Goal: Transaction & Acquisition: Purchase product/service

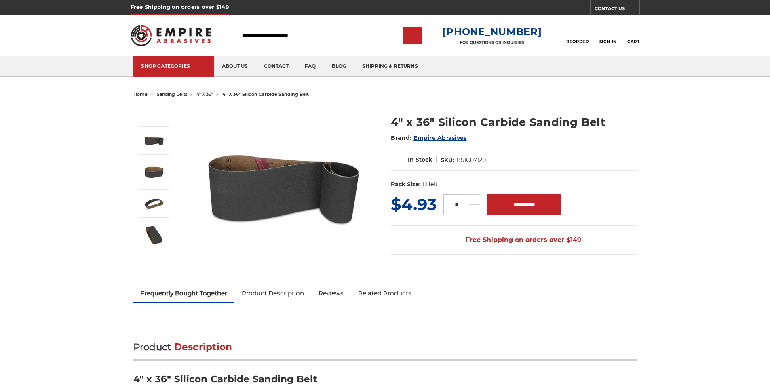
click at [420, 136] on span "Empire Abrasives" at bounding box center [440, 137] width 53 height 7
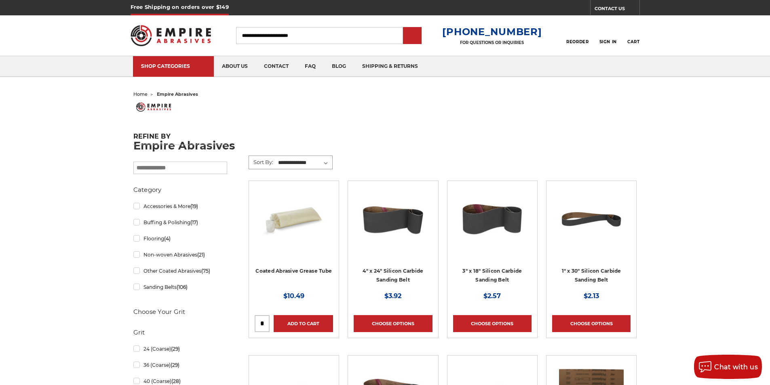
click at [286, 157] on select "**********" at bounding box center [304, 163] width 55 height 12
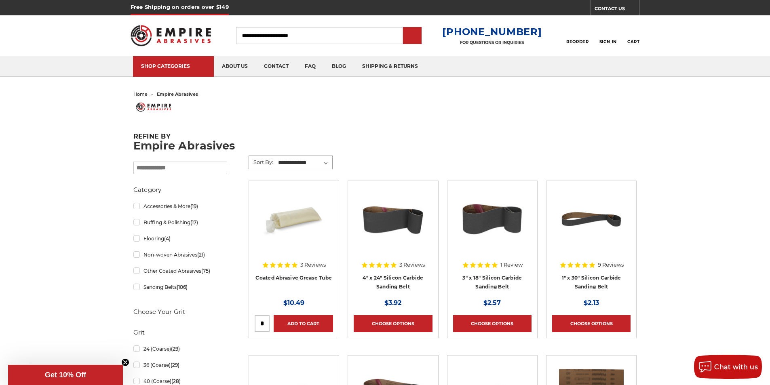
select select "******"
click at [277, 157] on select "**********" at bounding box center [304, 163] width 55 height 12
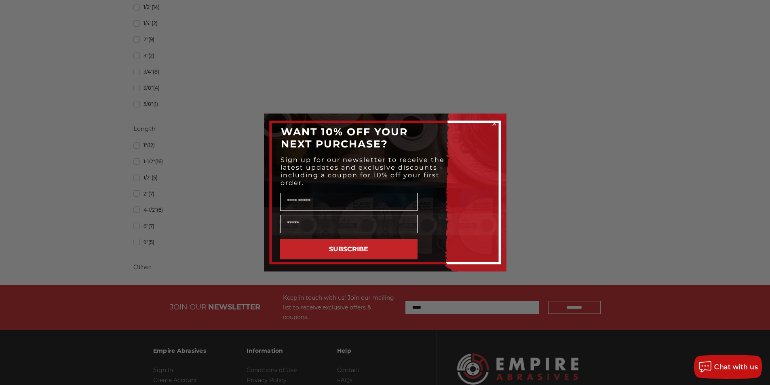
scroll to position [943, 0]
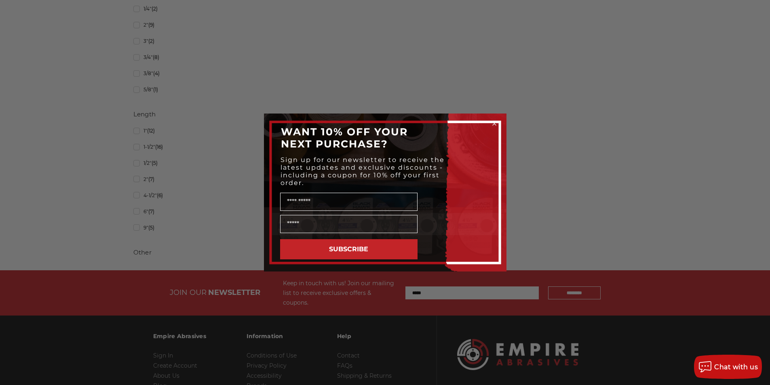
click at [465, 279] on div "Close dialog WANT 10% OFF YOUR NEXT PURCHASE? Sign up for our newsletter to rec…" at bounding box center [385, 192] width 770 height 385
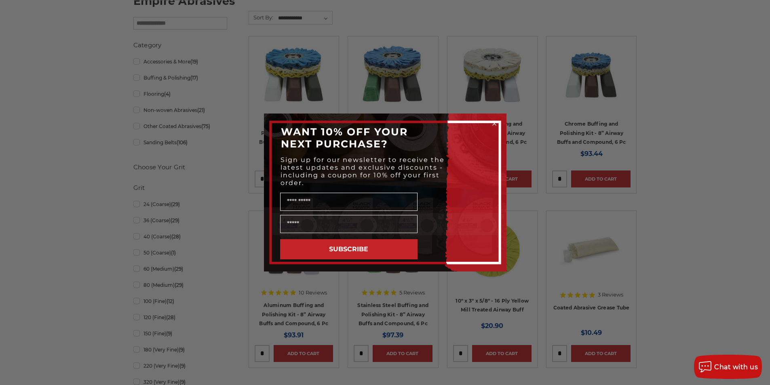
scroll to position [134, 0]
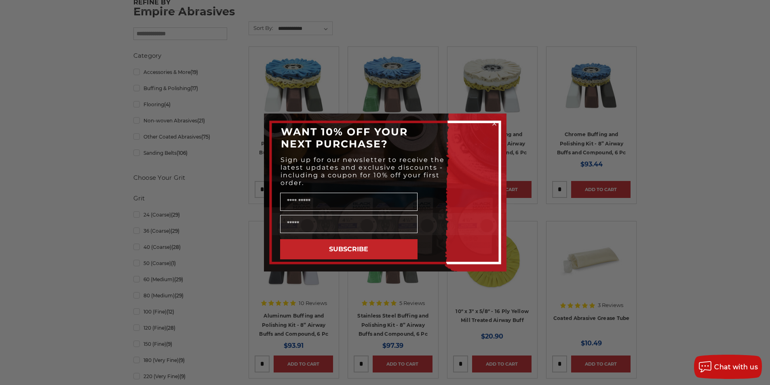
click at [287, 20] on div "Close dialog WANT 10% OFF YOUR NEXT PURCHASE? Sign up for our newsletter to rec…" at bounding box center [385, 192] width 770 height 385
click at [283, 40] on div "Close dialog WANT 10% OFF YOUR NEXT PURCHASE? Sign up for our newsletter to rec…" at bounding box center [385, 192] width 770 height 385
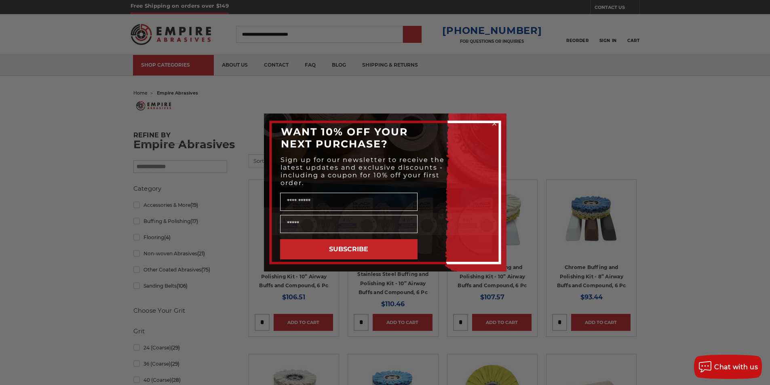
scroll to position [0, 0]
click at [427, 39] on div "Close dialog WANT 10% OFF YOUR NEXT PURCHASE? Sign up for our newsletter to rec…" at bounding box center [385, 192] width 770 height 385
click at [374, 253] on button "SUBSCRIBE" at bounding box center [348, 249] width 137 height 20
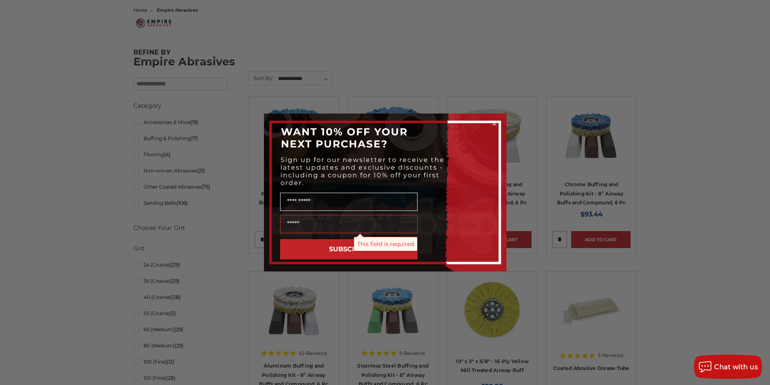
scroll to position [135, 0]
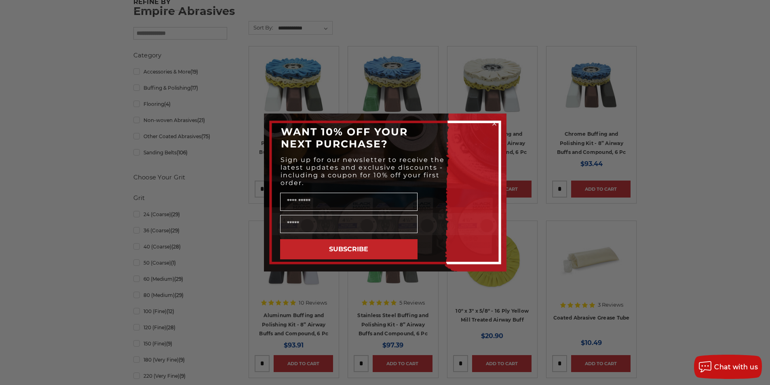
click at [378, 247] on button "SUBSCRIBE" at bounding box center [348, 249] width 137 height 20
click at [368, 246] on button "SUBSCRIBE" at bounding box center [348, 249] width 137 height 20
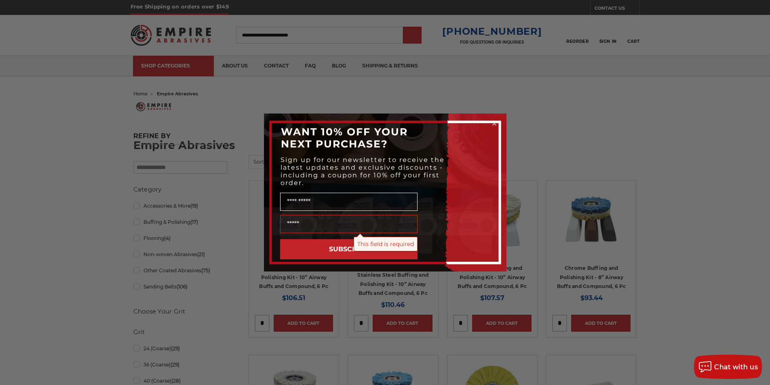
scroll to position [0, 0]
click at [316, 250] on button "SUBSCRIBE" at bounding box center [348, 249] width 137 height 20
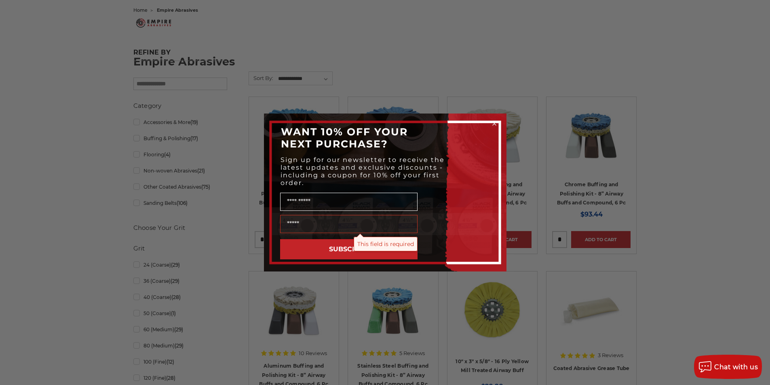
scroll to position [101, 0]
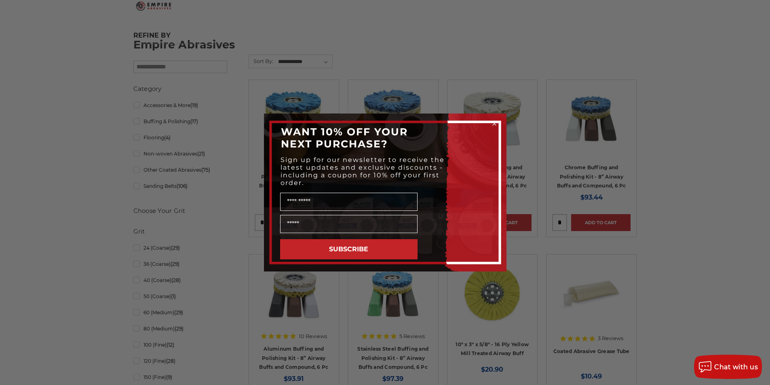
click at [142, 312] on div "Close dialog WANT 10% OFF YOUR NEXT PURCHASE? Sign up for our newsletter to rec…" at bounding box center [385, 192] width 770 height 385
click at [493, 124] on icon "Close dialog" at bounding box center [494, 123] width 3 height 3
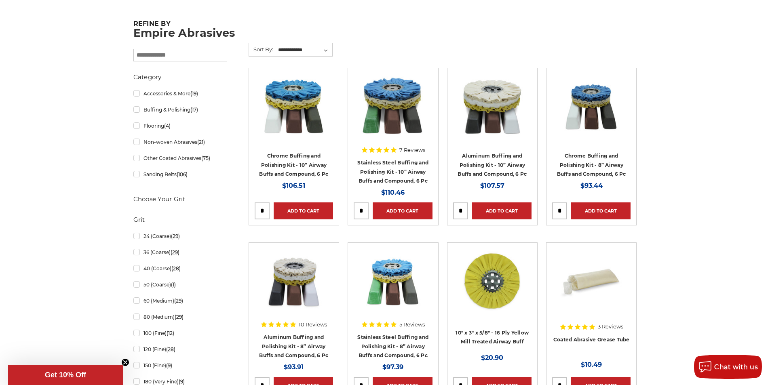
scroll to position [118, 0]
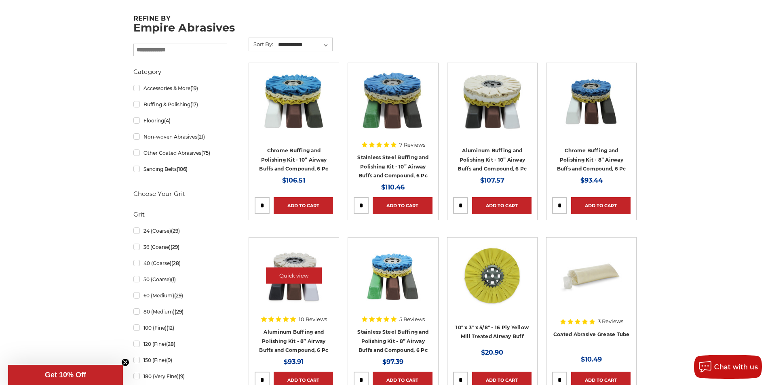
click at [262, 253] on div at bounding box center [294, 282] width 78 height 78
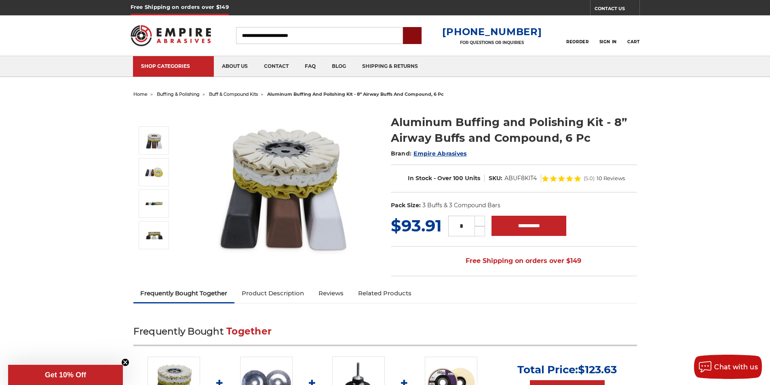
click at [420, 40] on input "submit" at bounding box center [412, 36] width 16 height 16
